Goal: Transaction & Acquisition: Purchase product/service

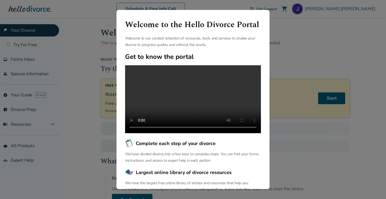
click at [299, 53] on div "Welcome to the Hello Divorce Portal Welcome to our curated collection of resour…" at bounding box center [193, 99] width 386 height 199
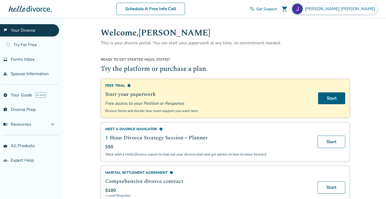
click at [348, 9] on span "John Lineback" at bounding box center [341, 9] width 72 height 6
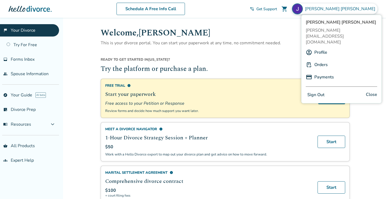
click at [320, 72] on link "Payments" at bounding box center [324, 77] width 20 height 10
click at [324, 72] on link "Payments" at bounding box center [324, 77] width 20 height 10
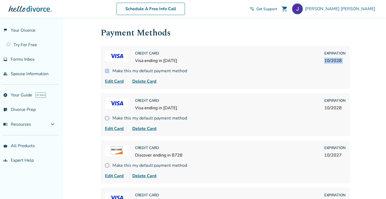
click at [324, 65] on div "Credit Card Visa ending in 1893 Expiration 10 / 2028 Make this my default payme…" at bounding box center [225, 67] width 249 height 43
click at [292, 65] on div "Credit Card Visa ending in 1893 Expiration 10 / 2028 Make this my default payme…" at bounding box center [225, 67] width 249 height 43
click at [149, 82] on span "Delete Card" at bounding box center [144, 81] width 24 height 6
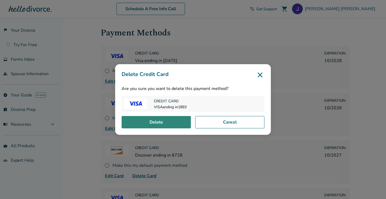
click at [159, 121] on button "Delete" at bounding box center [156, 122] width 69 height 12
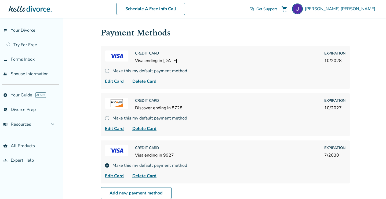
click at [145, 81] on span "Delete Card" at bounding box center [144, 81] width 24 height 6
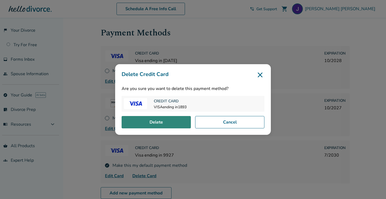
click at [159, 125] on button "Delete" at bounding box center [156, 122] width 69 height 12
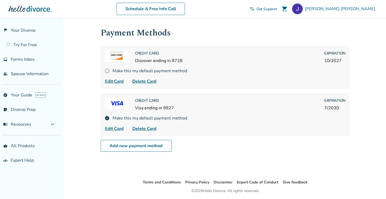
click at [150, 129] on span "Delete Card" at bounding box center [144, 128] width 24 height 6
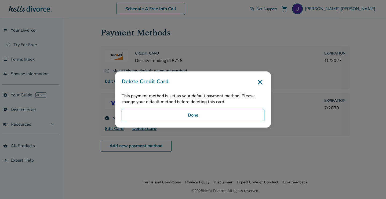
click at [186, 131] on div "Delete Credit Card This payment method is set as your default payment method. P…" at bounding box center [193, 99] width 386 height 199
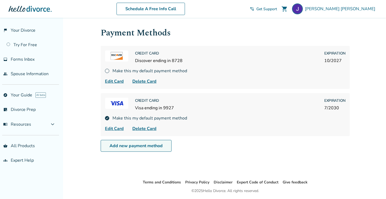
click at [153, 145] on link "Add new payment method" at bounding box center [136, 146] width 71 height 12
select select "**"
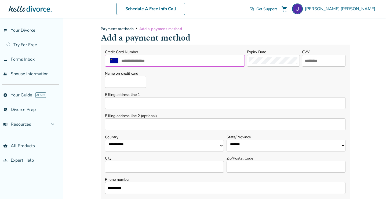
click at [146, 61] on input "text" at bounding box center [182, 60] width 122 height 7
type input "**********"
click at [315, 62] on input "text" at bounding box center [323, 60] width 39 height 7
type input "***"
click at [135, 81] on input "Name on credit card" at bounding box center [125, 82] width 41 height 12
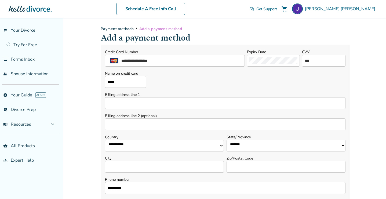
type input "*"
type input "**********"
select select "**"
type input "*******"
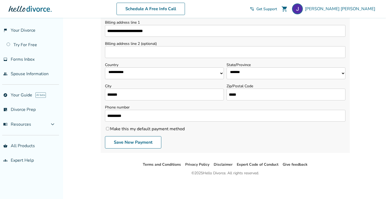
scroll to position [72, 0]
type input "*****"
click at [126, 127] on label "Make this my default payment method" at bounding box center [145, 129] width 80 height 6
click at [127, 141] on button "Save New Payment" at bounding box center [133, 142] width 56 height 12
click at [127, 142] on button "Save New Payment" at bounding box center [133, 142] width 56 height 12
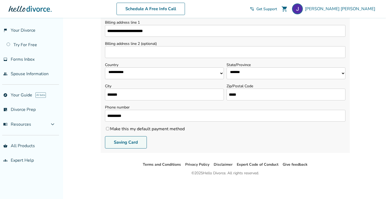
scroll to position [18, 0]
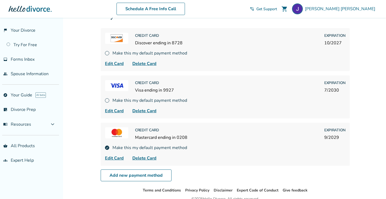
click at [288, 9] on span "shopping_cart" at bounding box center [284, 9] width 6 height 6
click at [353, 9] on span "John Lineback" at bounding box center [341, 9] width 72 height 6
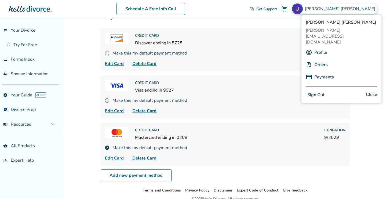
click at [324, 60] on link "Orders" at bounding box center [320, 65] width 13 height 10
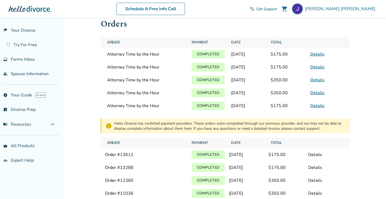
scroll to position [5, 0]
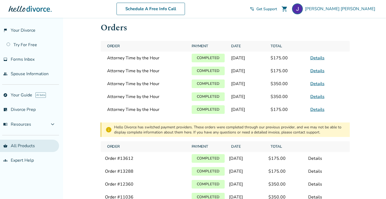
click at [21, 145] on link "shopping_basket All Products" at bounding box center [29, 146] width 59 height 12
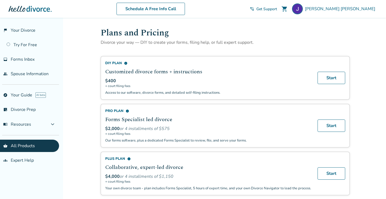
click at [288, 10] on span "shopping_cart" at bounding box center [284, 9] width 6 height 6
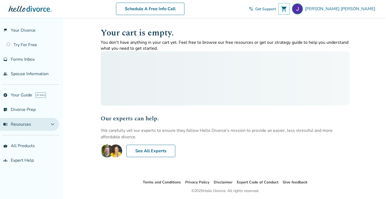
click at [56, 126] on span "expand_more" at bounding box center [52, 124] width 6 height 6
click at [56, 126] on span "expand_less" at bounding box center [52, 124] width 6 height 6
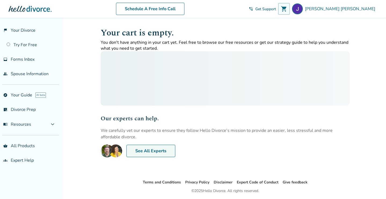
click at [144, 149] on link "See All Experts" at bounding box center [150, 151] width 49 height 12
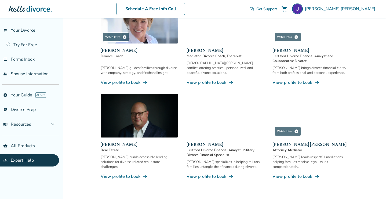
scroll to position [281, 0]
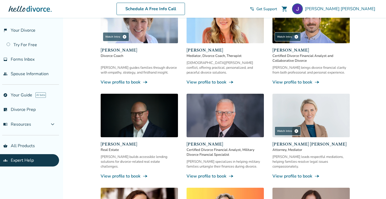
click at [305, 173] on link "View profile to book line_end_arrow_notch" at bounding box center [310, 176] width 77 height 6
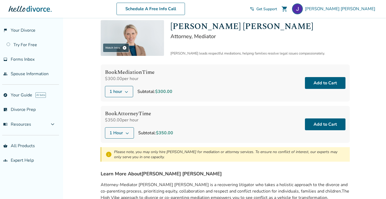
click at [129, 93] on button "1 hour" at bounding box center [119, 91] width 28 height 11
click at [224, 124] on div "Book Attorney Time $350.00 per hour 1 Hour Subtotal: $350.00 Add to Cart" at bounding box center [225, 124] width 249 height 37
click at [127, 132] on icon at bounding box center [127, 133] width 4 height 4
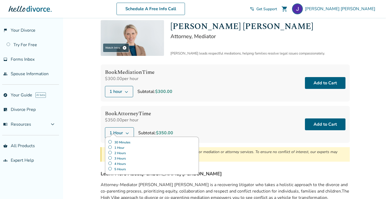
click at [110, 142] on label "30 Minutes" at bounding box center [152, 142] width 88 height 5
click at [211, 129] on div "Book Attorney Time $350.00 per hour 30 Minutes 30 Minutes 1 Hour 2 Hours 3 Hour…" at bounding box center [225, 124] width 249 height 37
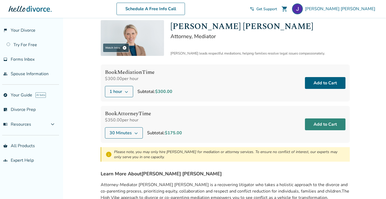
click at [330, 126] on button "Add to Cart" at bounding box center [325, 124] width 41 height 12
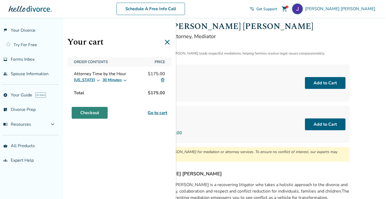
click at [91, 111] on link "Checkout" at bounding box center [90, 113] width 36 height 12
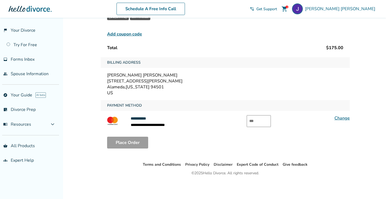
scroll to position [61, 0]
click at [259, 123] on input "text" at bounding box center [259, 121] width 24 height 12
type input "***"
click at [129, 146] on button "Place Order" at bounding box center [127, 143] width 41 height 12
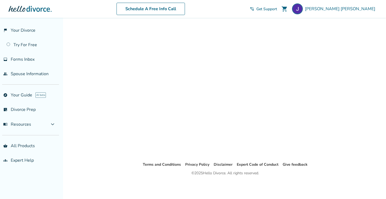
scroll to position [18, 0]
